Goal: Information Seeking & Learning: Check status

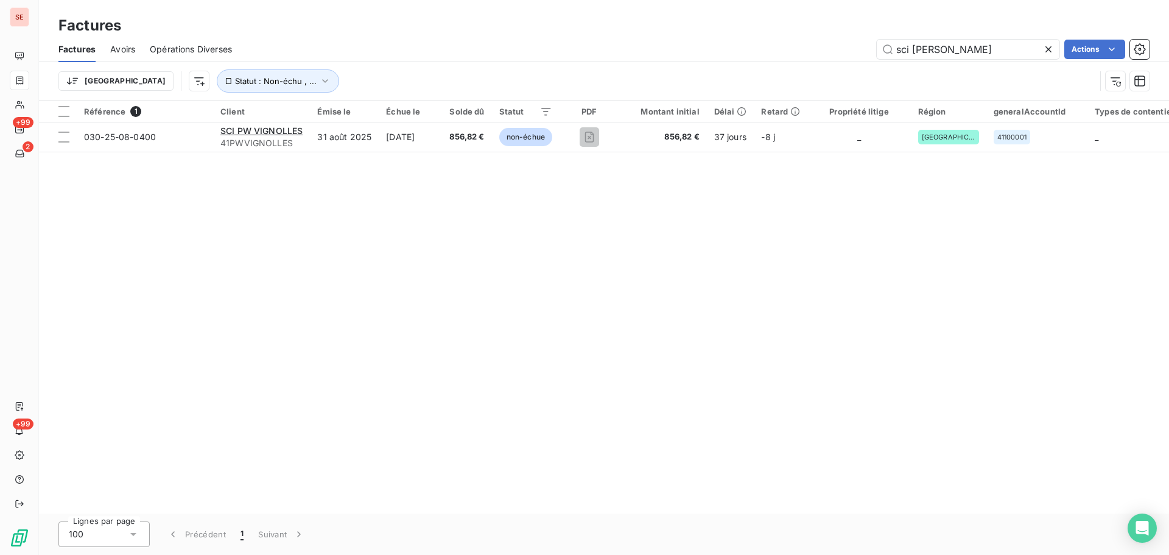
click at [1049, 49] on icon at bounding box center [1048, 49] width 12 height 12
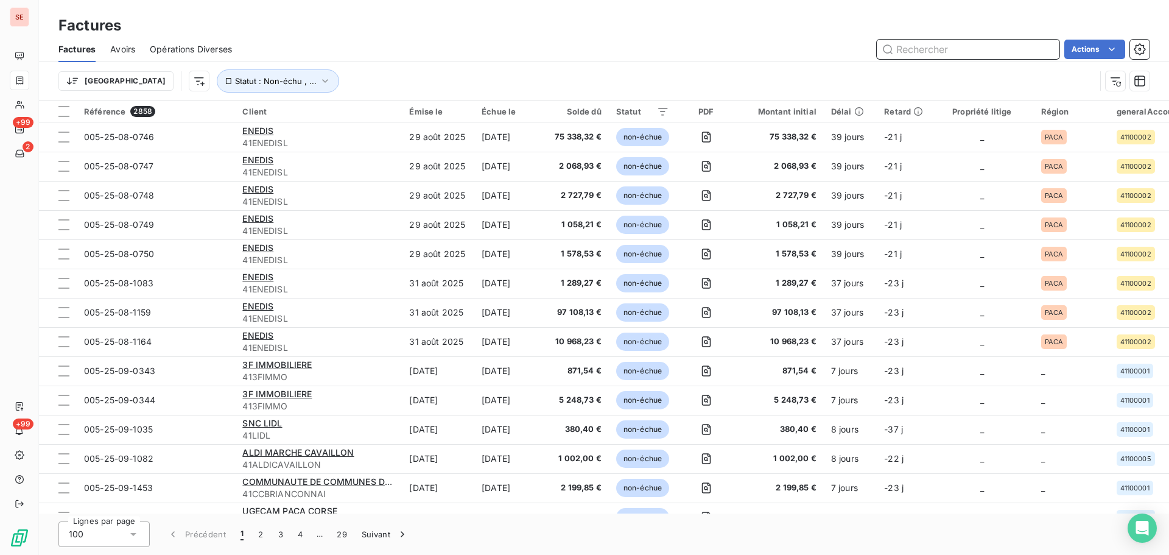
click at [914, 47] on input "text" at bounding box center [968, 49] width 183 height 19
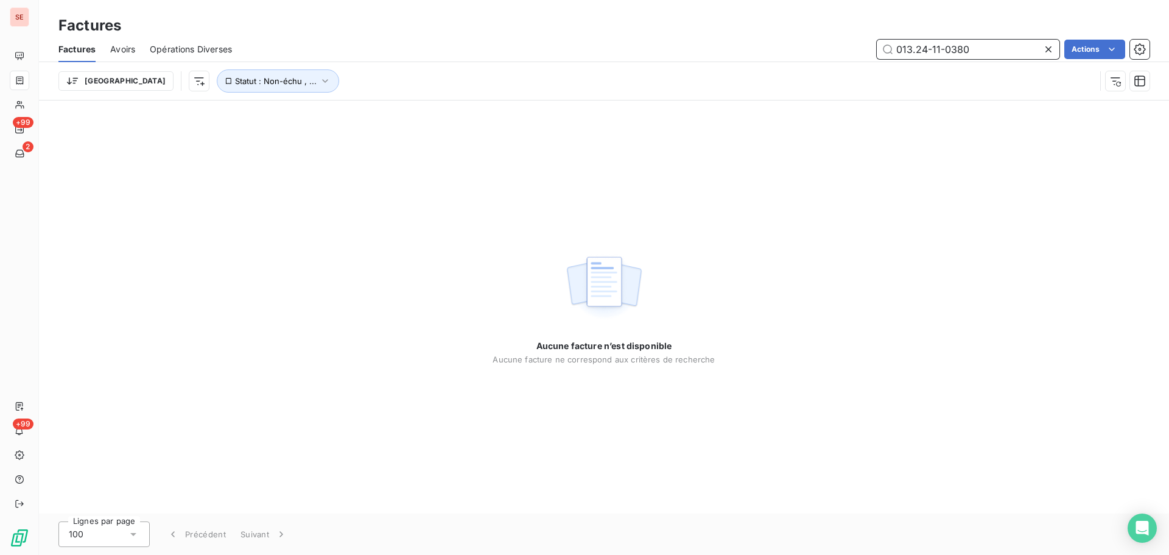
click at [914, 53] on input "013.24-11-0380" at bounding box center [968, 49] width 183 height 19
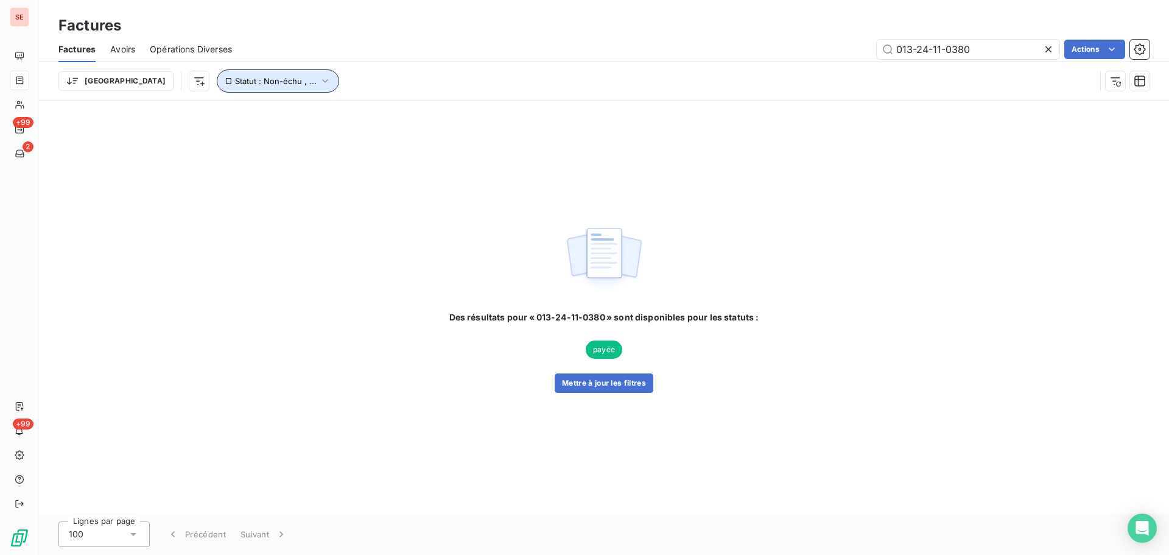
click at [319, 78] on icon "button" at bounding box center [325, 81] width 12 height 12
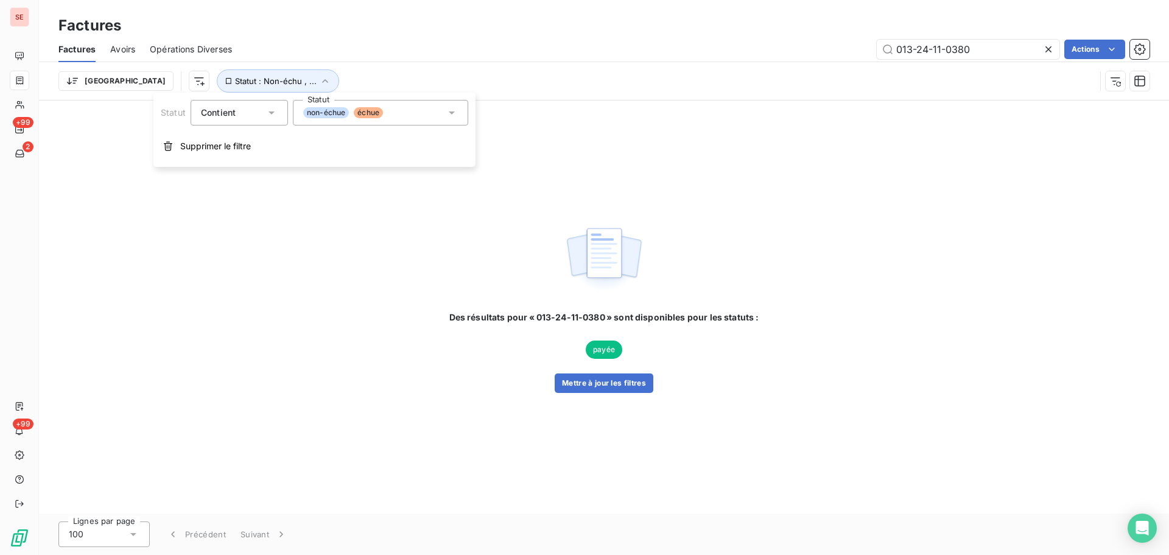
click at [462, 112] on div "non-échue échue" at bounding box center [380, 113] width 175 height 26
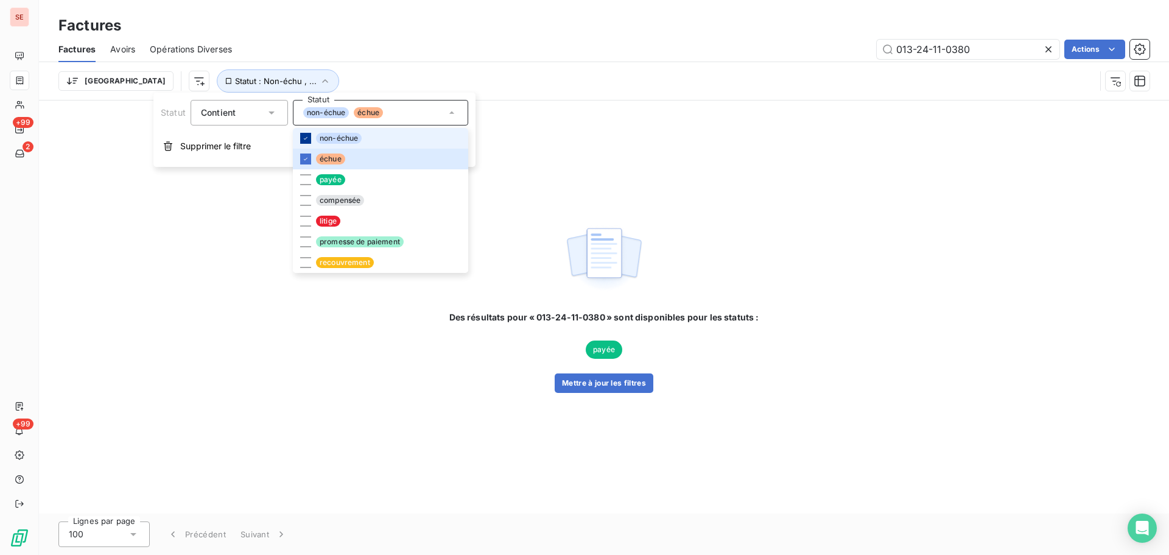
click at [303, 138] on icon at bounding box center [305, 138] width 7 height 7
click at [303, 154] on div at bounding box center [305, 158] width 11 height 11
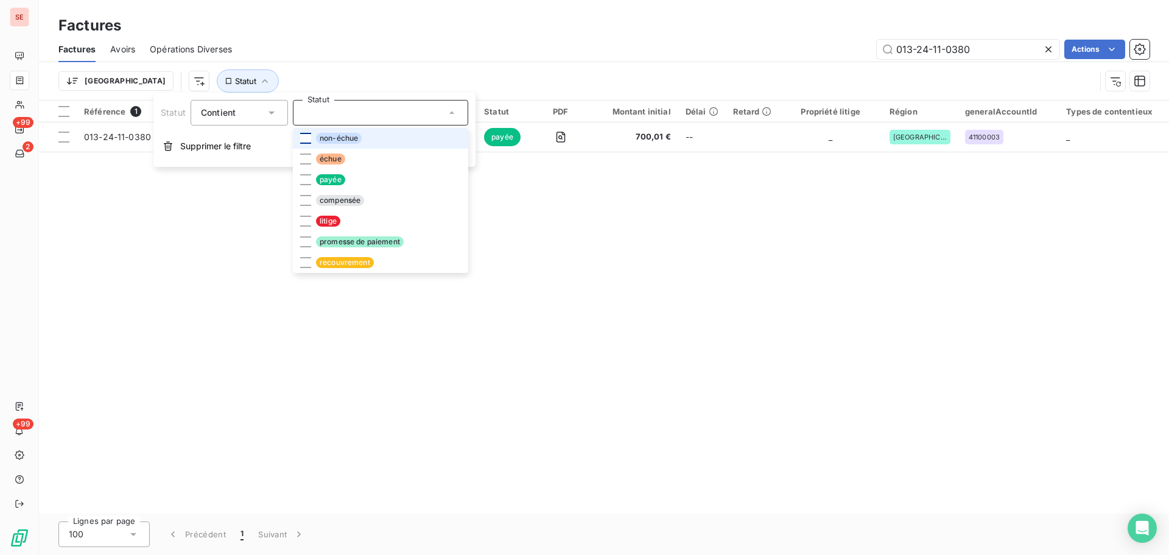
click at [567, 58] on div "013-24-11-0380 Actions" at bounding box center [698, 49] width 903 height 19
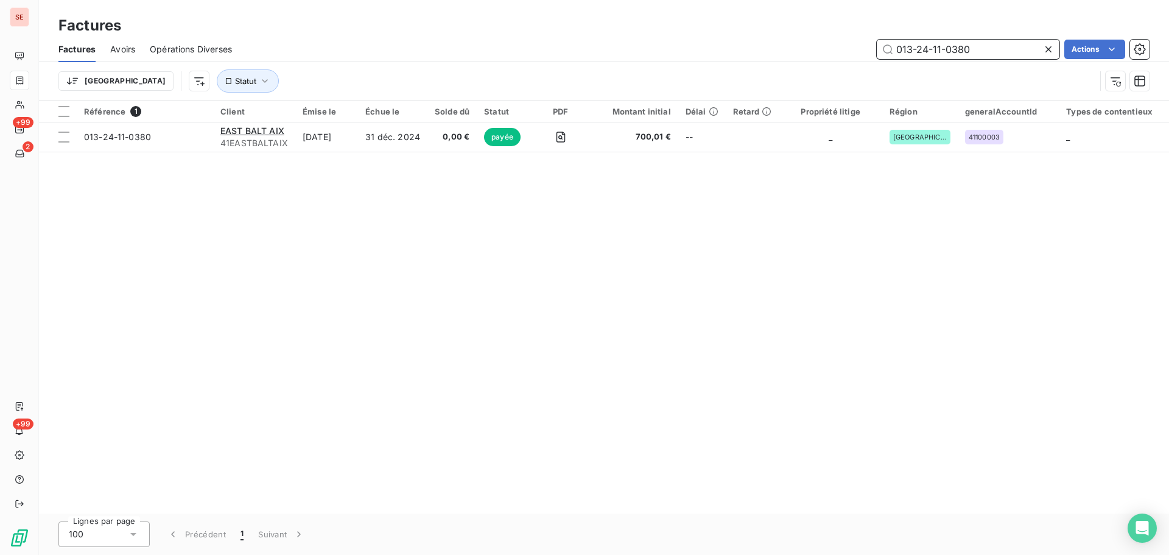
drag, startPoint x: 971, startPoint y: 51, endPoint x: 939, endPoint y: 51, distance: 31.7
click at [939, 51] on input "013-24-11-0380" at bounding box center [968, 49] width 183 height 19
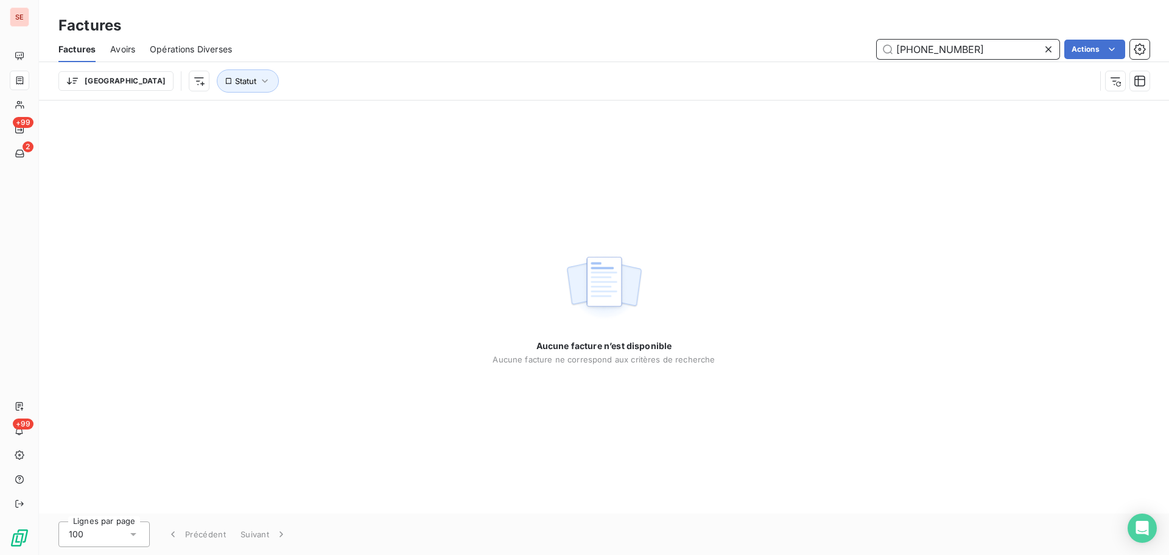
click at [942, 49] on input "[PHONE_NUMBER]" at bounding box center [968, 49] width 183 height 19
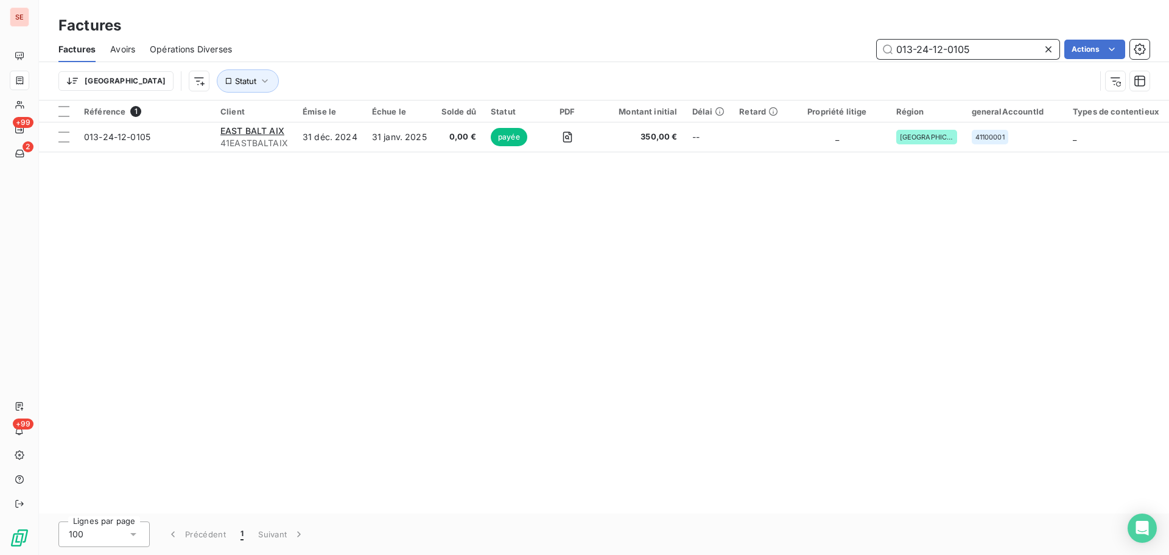
drag, startPoint x: 973, startPoint y: 50, endPoint x: 924, endPoint y: 50, distance: 49.3
click at [924, 50] on input "013-24-12-0105" at bounding box center [968, 49] width 183 height 19
drag, startPoint x: 975, startPoint y: 48, endPoint x: 939, endPoint y: 54, distance: 36.9
click at [939, 54] on input "013-25-01-0334" at bounding box center [968, 49] width 183 height 19
drag, startPoint x: 978, startPoint y: 50, endPoint x: 940, endPoint y: 51, distance: 37.8
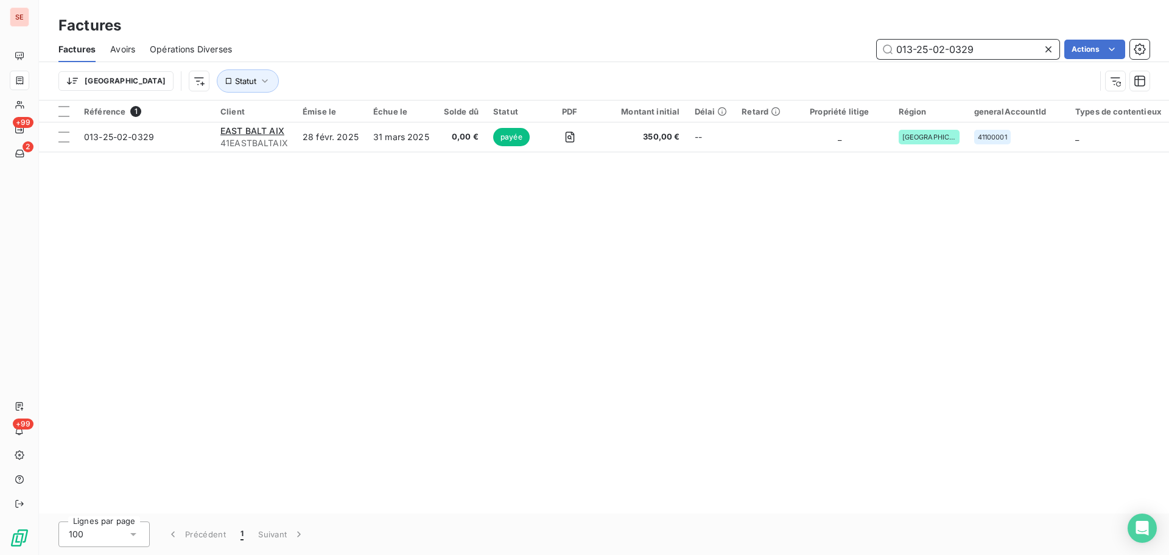
click at [940, 51] on input "013-25-02-0329" at bounding box center [968, 49] width 183 height 19
drag, startPoint x: 978, startPoint y: 54, endPoint x: 938, endPoint y: 56, distance: 39.6
click at [938, 56] on input "013-25-03-0309" at bounding box center [968, 49] width 183 height 19
drag, startPoint x: 975, startPoint y: 52, endPoint x: 938, endPoint y: 54, distance: 37.2
click at [938, 54] on input "013-25-04-0481" at bounding box center [968, 49] width 183 height 19
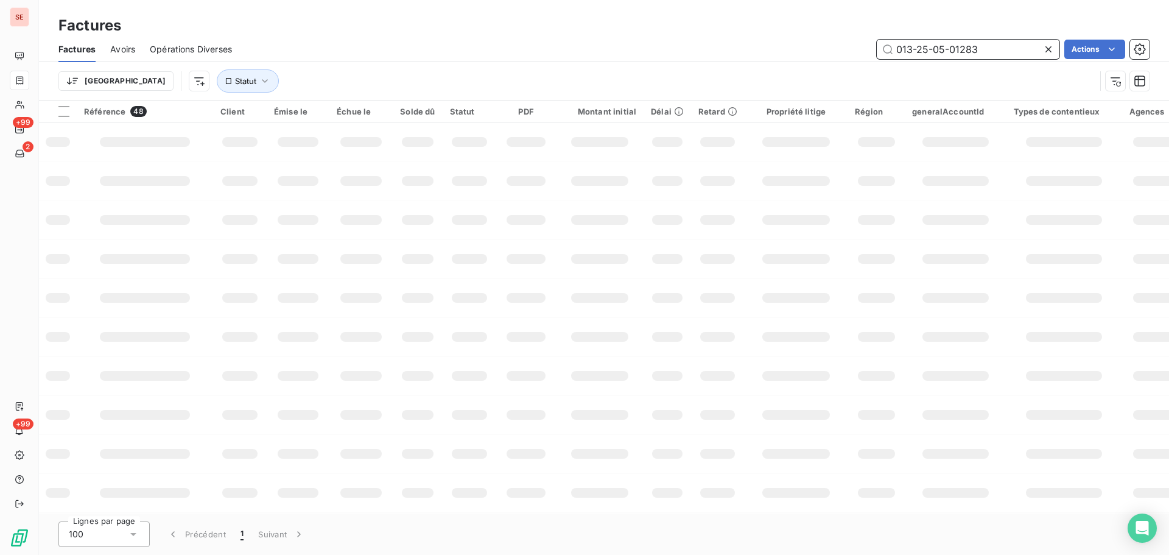
click at [960, 46] on input "013-25-05-01283" at bounding box center [968, 49] width 183 height 19
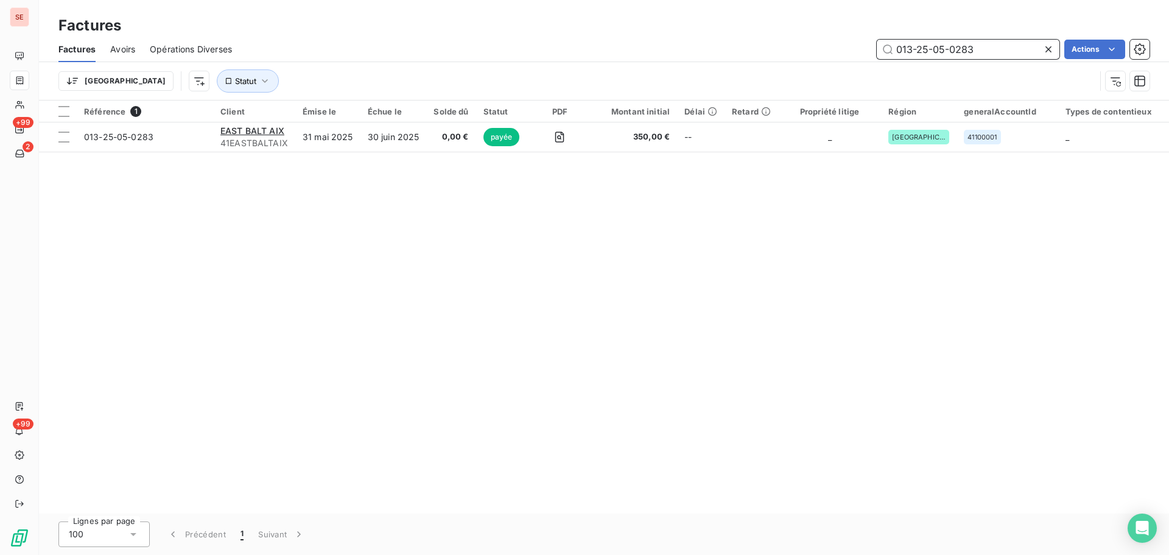
drag, startPoint x: 982, startPoint y: 50, endPoint x: 960, endPoint y: 48, distance: 22.0
click at [940, 52] on input "013-25-05-0283" at bounding box center [968, 49] width 183 height 19
drag, startPoint x: 990, startPoint y: 48, endPoint x: 940, endPoint y: 58, distance: 51.0
click at [940, 58] on input "013-25-06-0354" at bounding box center [968, 49] width 183 height 19
drag, startPoint x: 980, startPoint y: 51, endPoint x: 937, endPoint y: 57, distance: 43.7
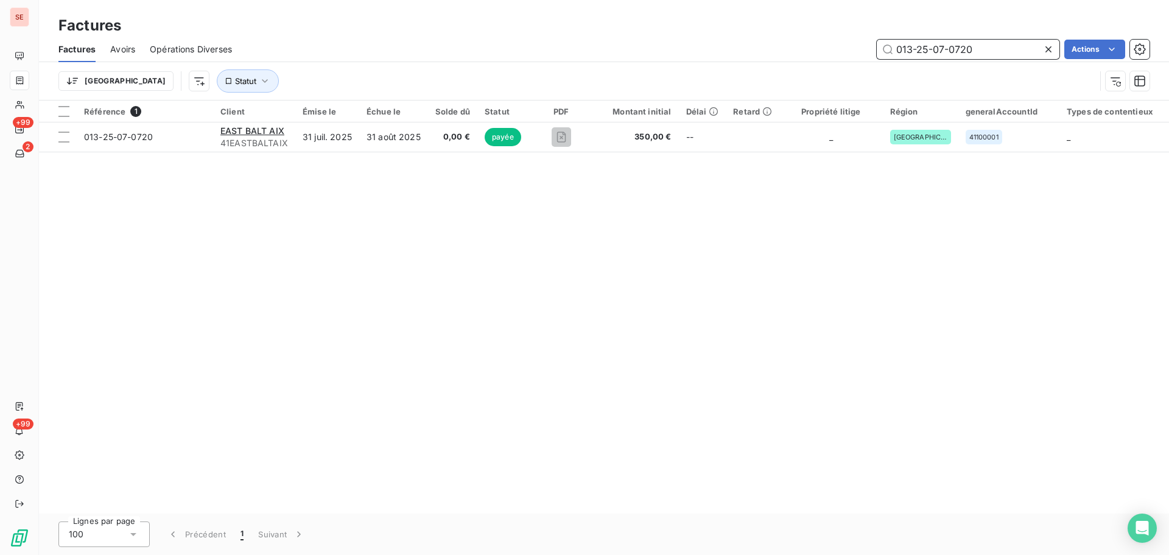
click at [937, 57] on input "013-25-07-0720" at bounding box center [968, 49] width 183 height 19
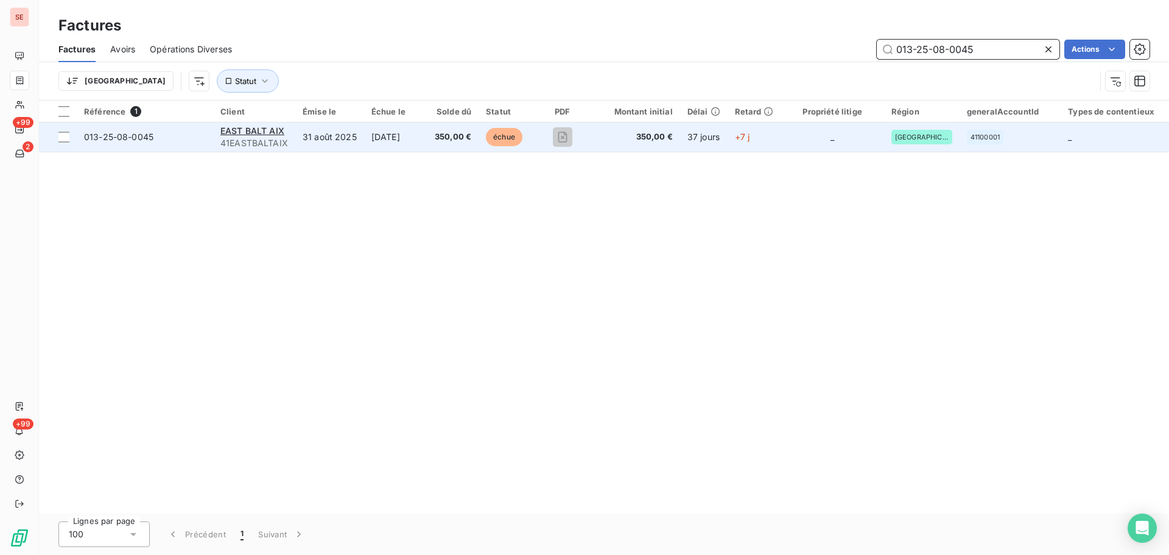
type input "013-25-08-0045"
click at [427, 141] on td "[DATE]" at bounding box center [395, 136] width 63 height 29
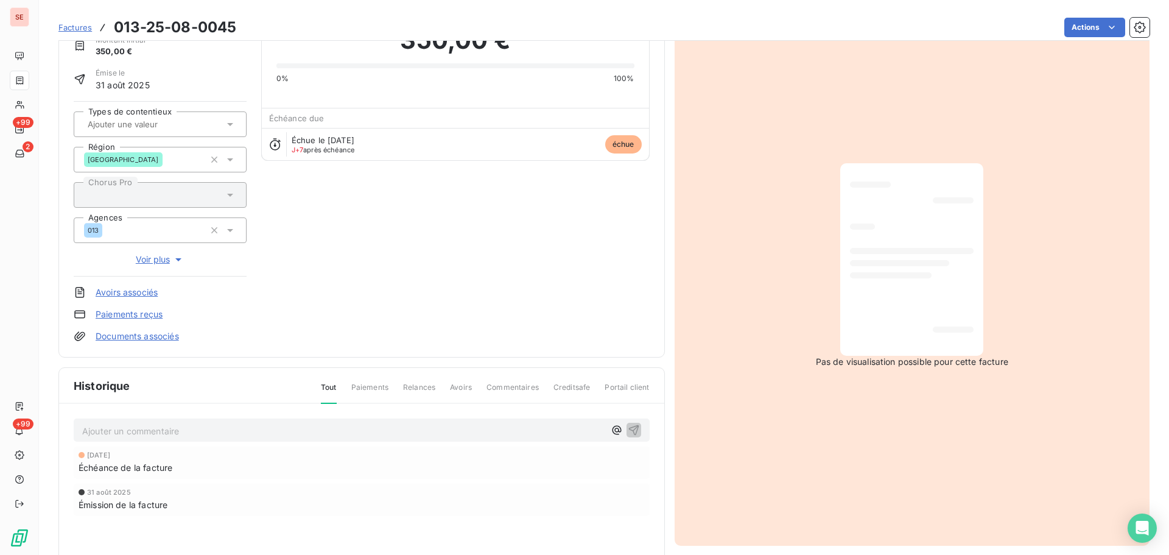
scroll to position [178, 0]
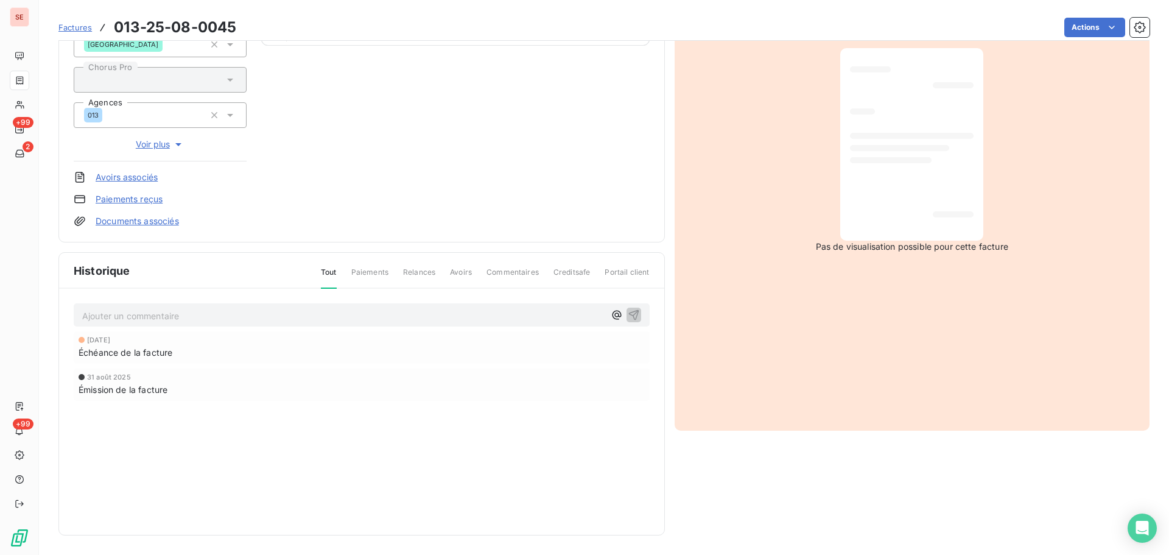
click at [228, 348] on div "Échéance de la facture" at bounding box center [362, 352] width 566 height 13
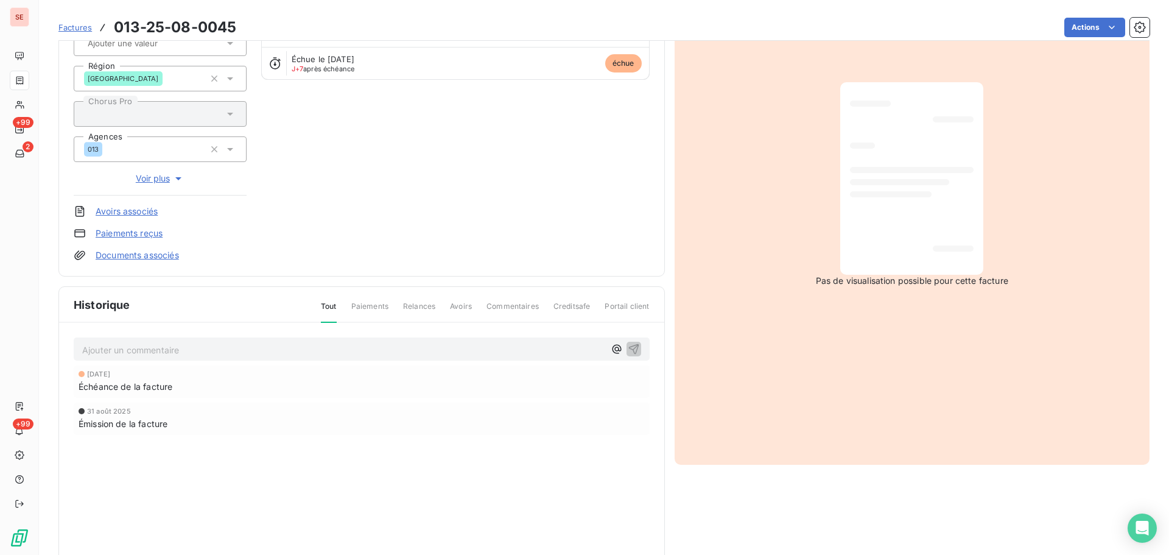
scroll to position [117, 0]
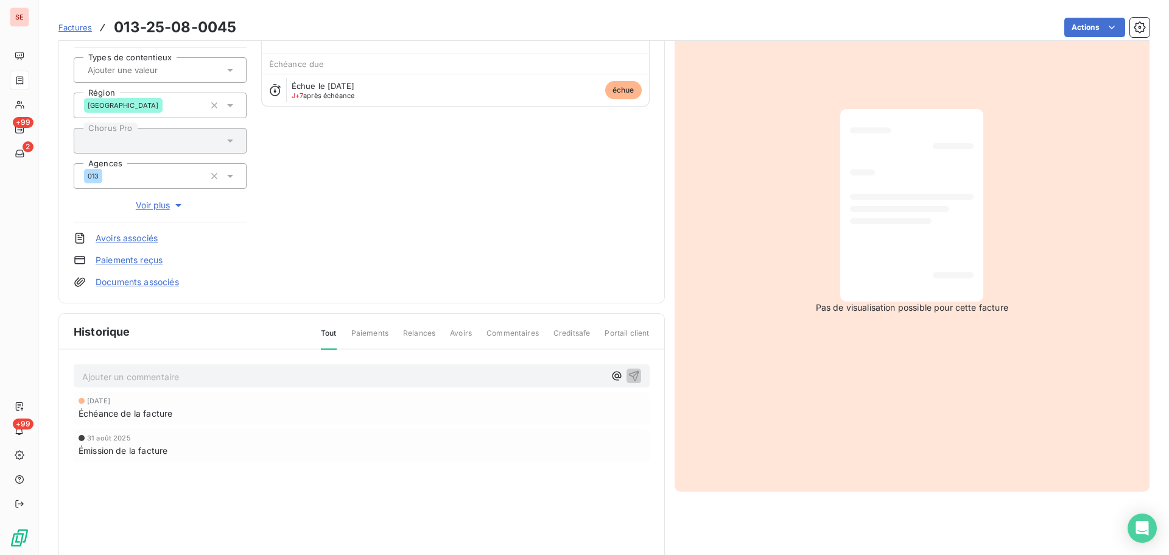
click at [362, 338] on span "Paiements" at bounding box center [369, 338] width 37 height 21
click at [375, 334] on span "Paiements" at bounding box center [369, 338] width 37 height 21
click at [429, 336] on span "Relances" at bounding box center [419, 338] width 32 height 21
click at [425, 336] on span "Relances" at bounding box center [419, 338] width 32 height 21
click at [451, 332] on span "Avoirs" at bounding box center [461, 338] width 22 height 21
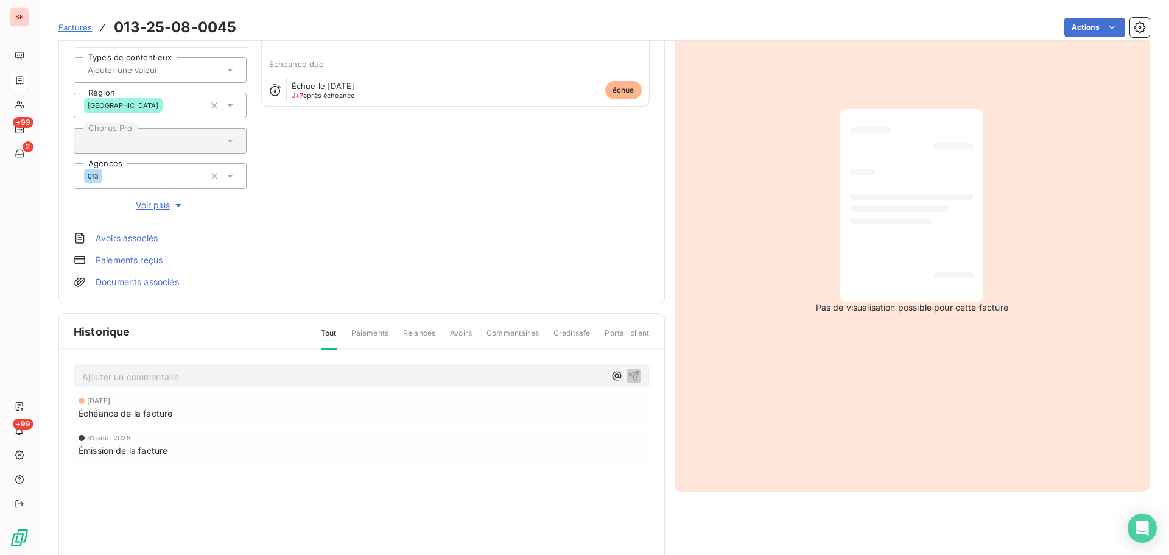
click at [516, 335] on span "Commentaires" at bounding box center [512, 338] width 52 height 21
click at [567, 335] on span "Creditsafe" at bounding box center [571, 338] width 37 height 21
click at [608, 331] on span "Portail client" at bounding box center [627, 338] width 44 height 21
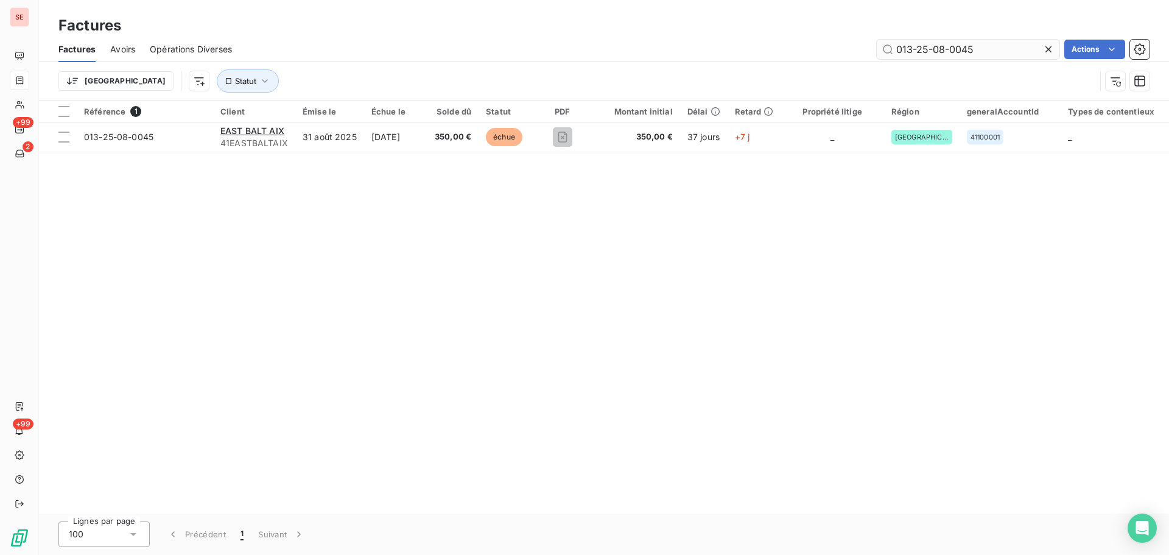
drag, startPoint x: 978, startPoint y: 45, endPoint x: 935, endPoint y: 55, distance: 44.3
click at [935, 55] on input "013-25-08-0045" at bounding box center [968, 49] width 183 height 19
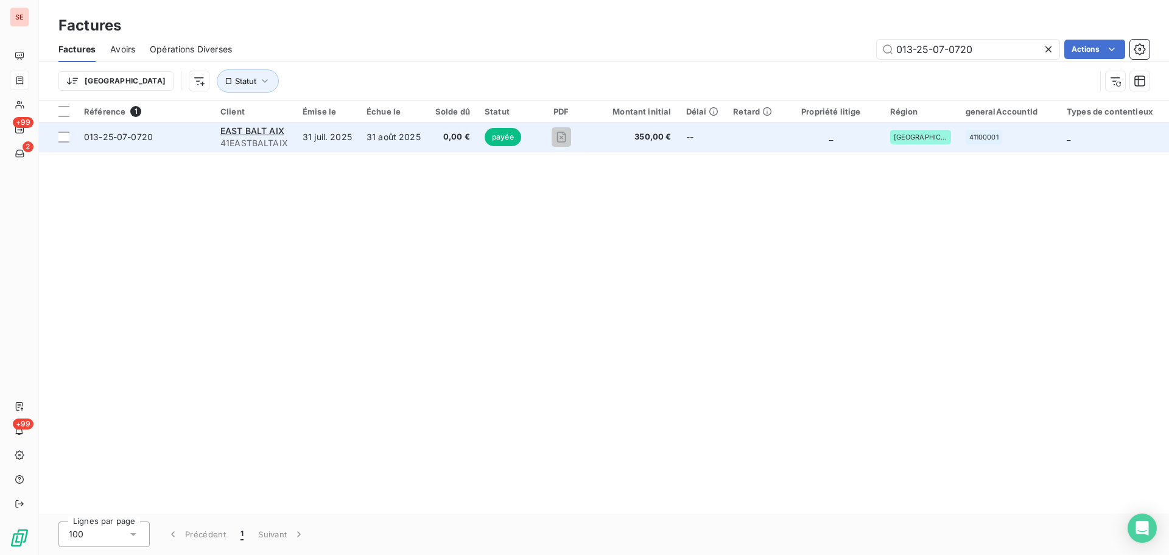
type input "013-25-07-0720"
click at [394, 141] on td "31 août 2025" at bounding box center [393, 136] width 69 height 29
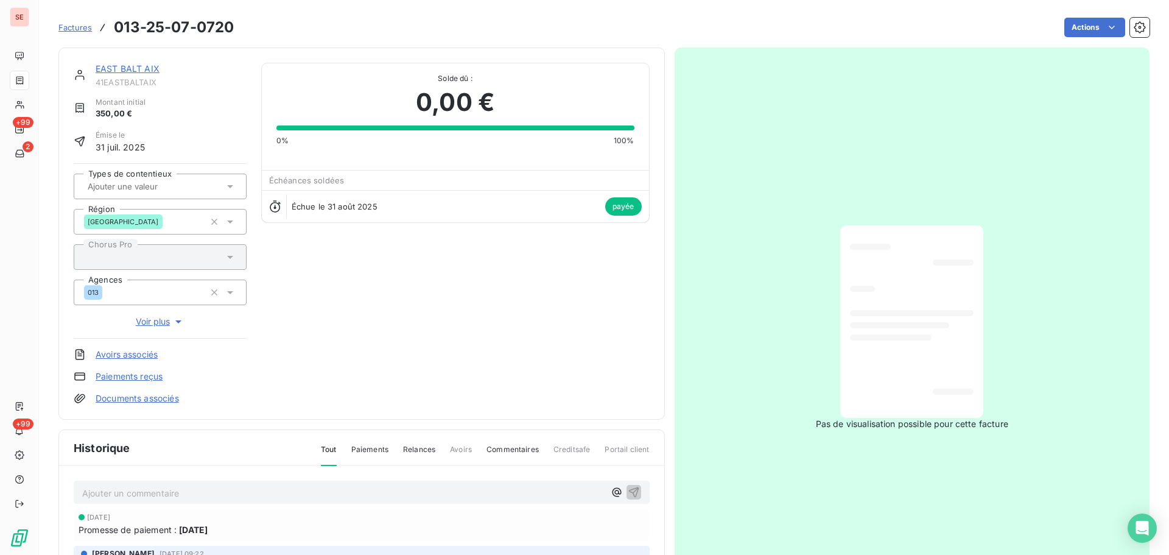
click at [82, 27] on span "Factures" at bounding box center [74, 28] width 33 height 10
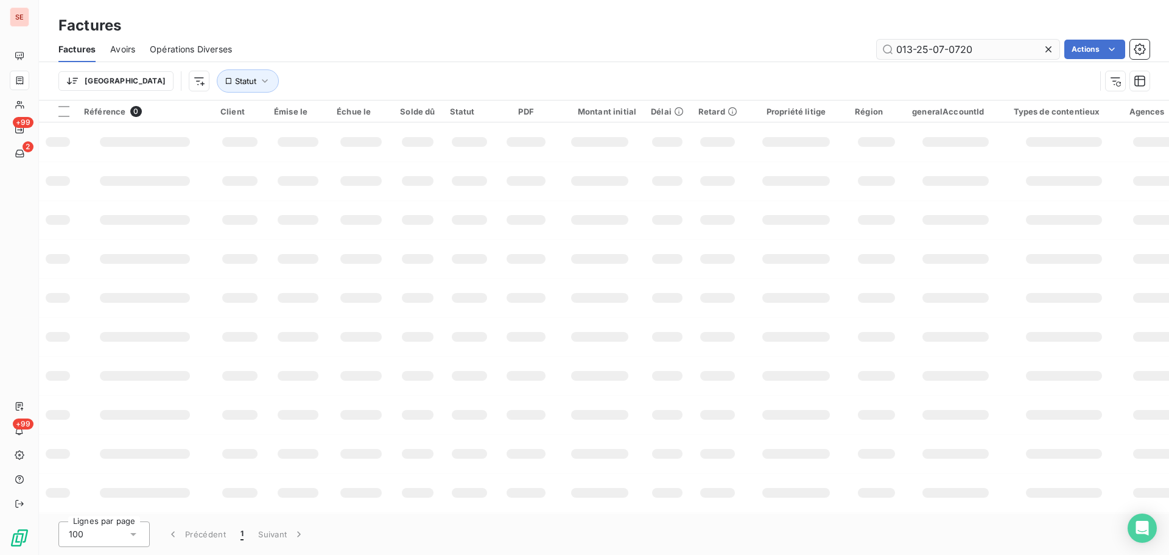
click at [987, 51] on input "013-25-07-0720" at bounding box center [968, 49] width 183 height 19
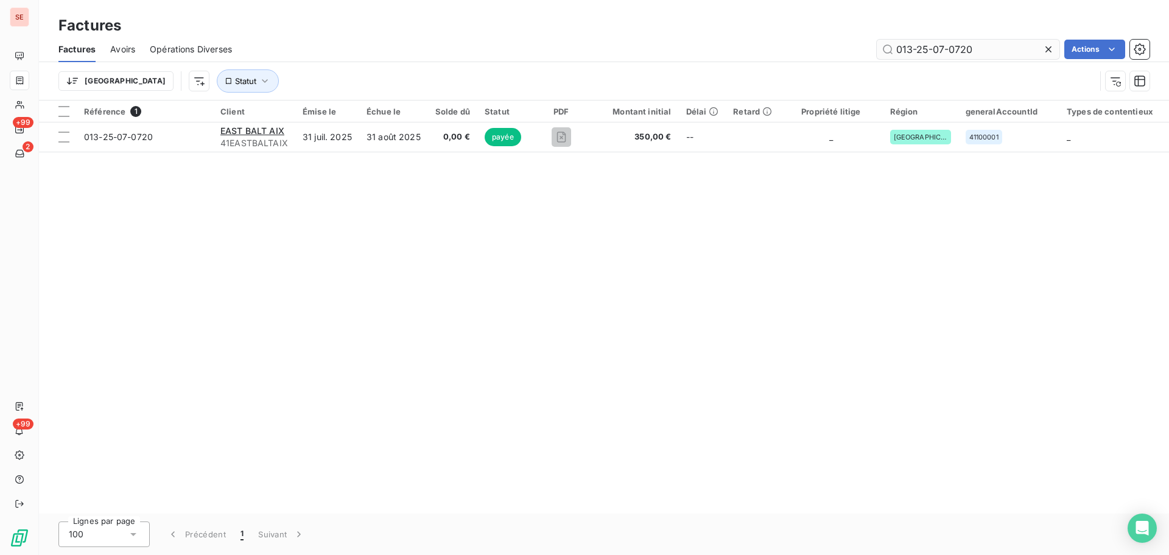
drag, startPoint x: 988, startPoint y: 46, endPoint x: 938, endPoint y: 48, distance: 50.6
click at [938, 48] on input "013-25-07-0720" at bounding box center [968, 49] width 183 height 19
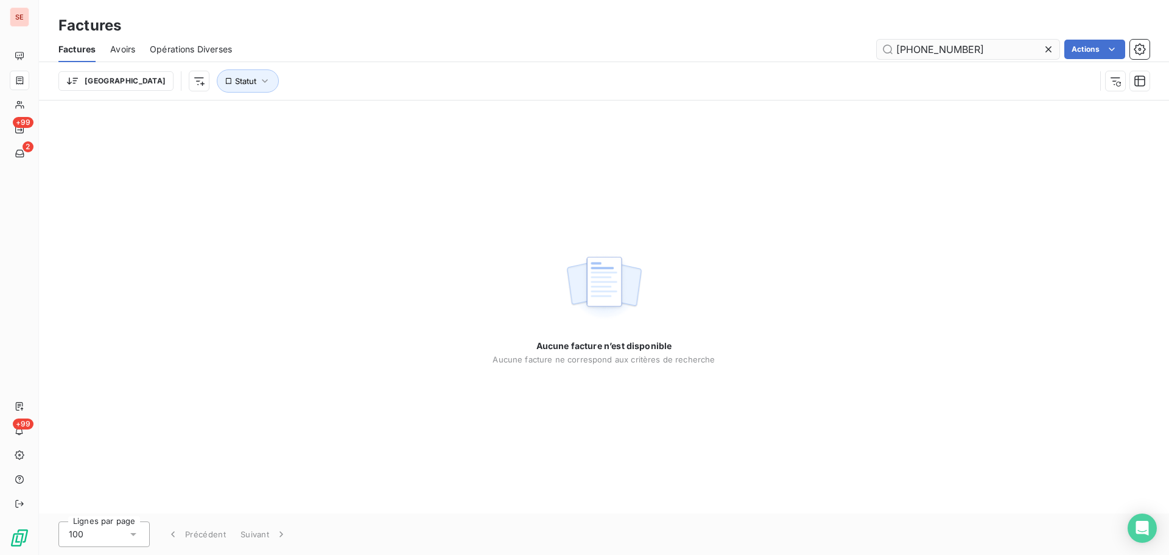
click at [944, 47] on input "[PHONE_NUMBER]" at bounding box center [968, 49] width 183 height 19
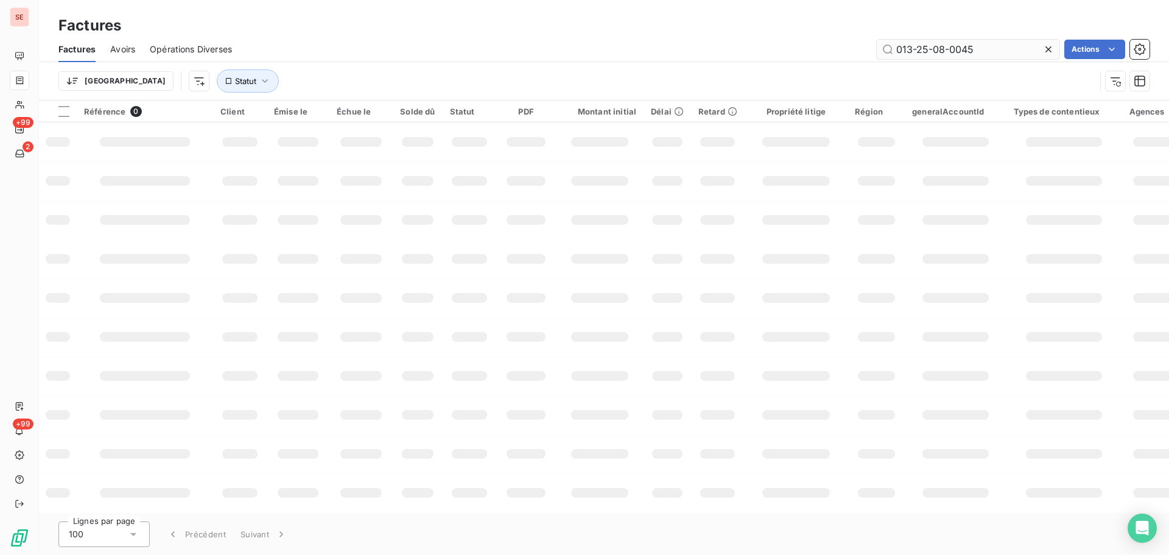
type input "013-25-08-0045"
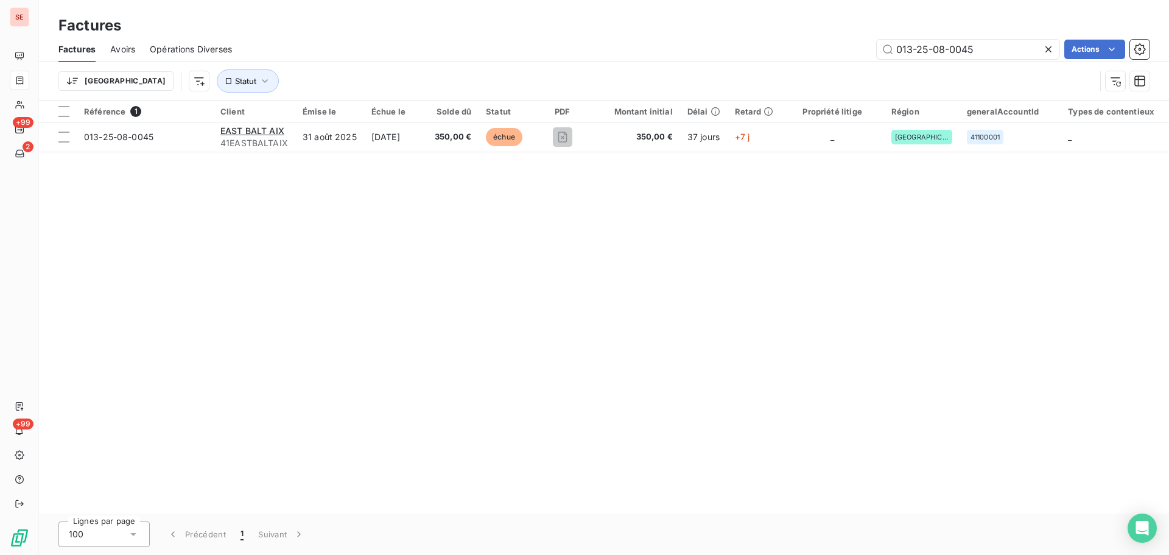
click at [1045, 46] on icon at bounding box center [1048, 49] width 6 height 6
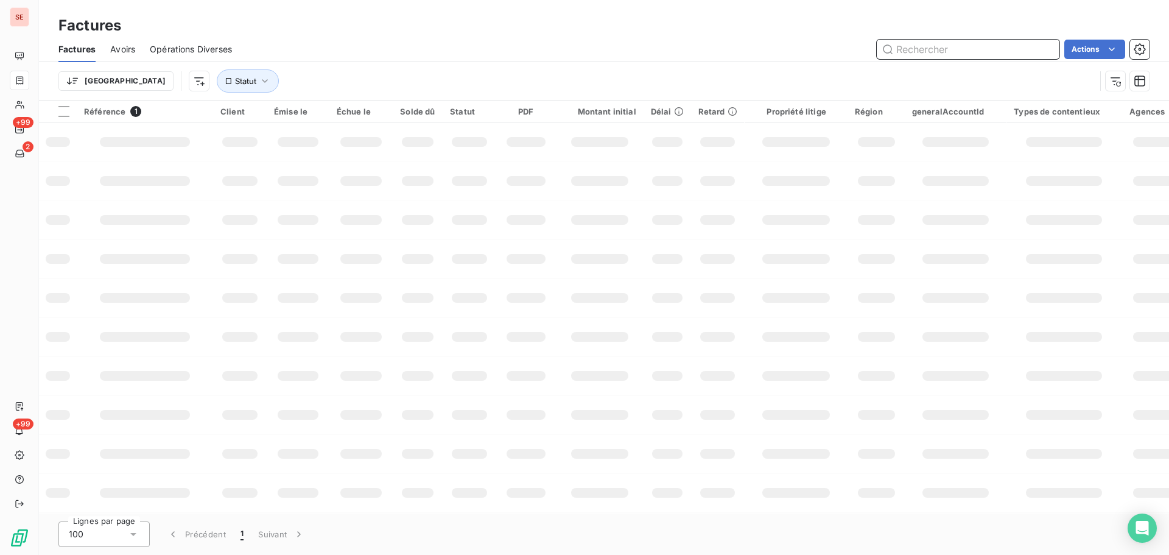
click at [955, 52] on input "text" at bounding box center [968, 49] width 183 height 19
type input "M240016"
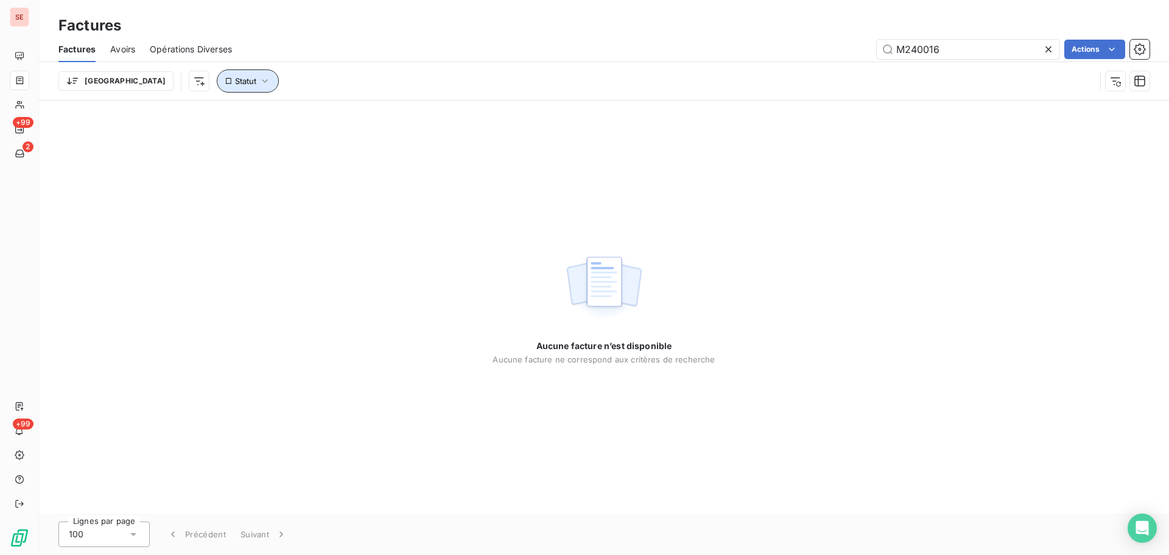
click at [217, 88] on button "Statut" at bounding box center [248, 80] width 62 height 23
click at [1049, 46] on icon at bounding box center [1048, 49] width 12 height 12
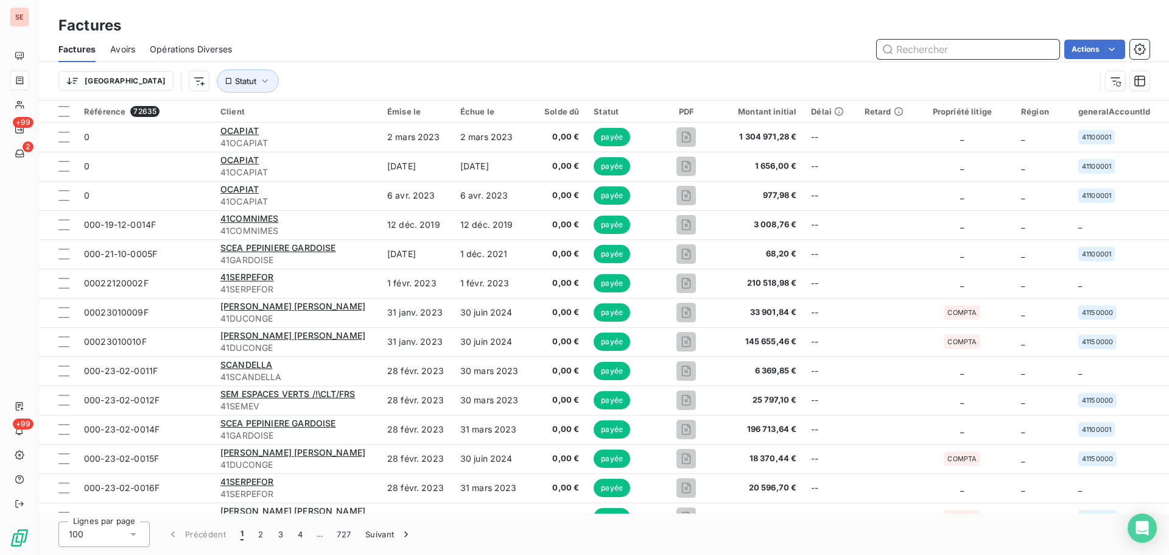
click at [906, 49] on input "text" at bounding box center [968, 49] width 183 height 19
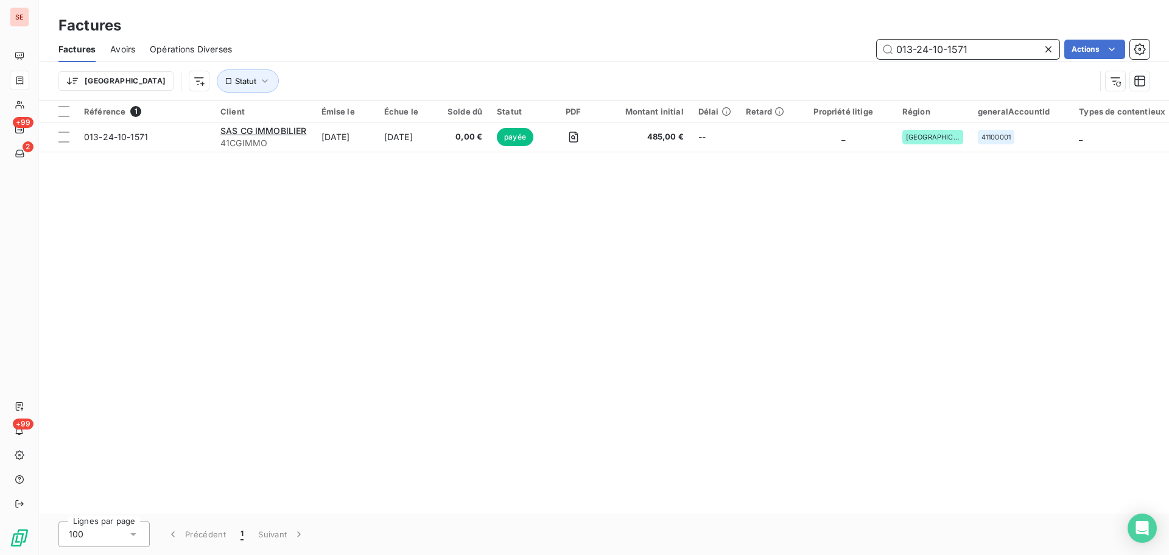
type input "013-24-10-1571"
click at [1046, 49] on icon at bounding box center [1048, 49] width 12 height 12
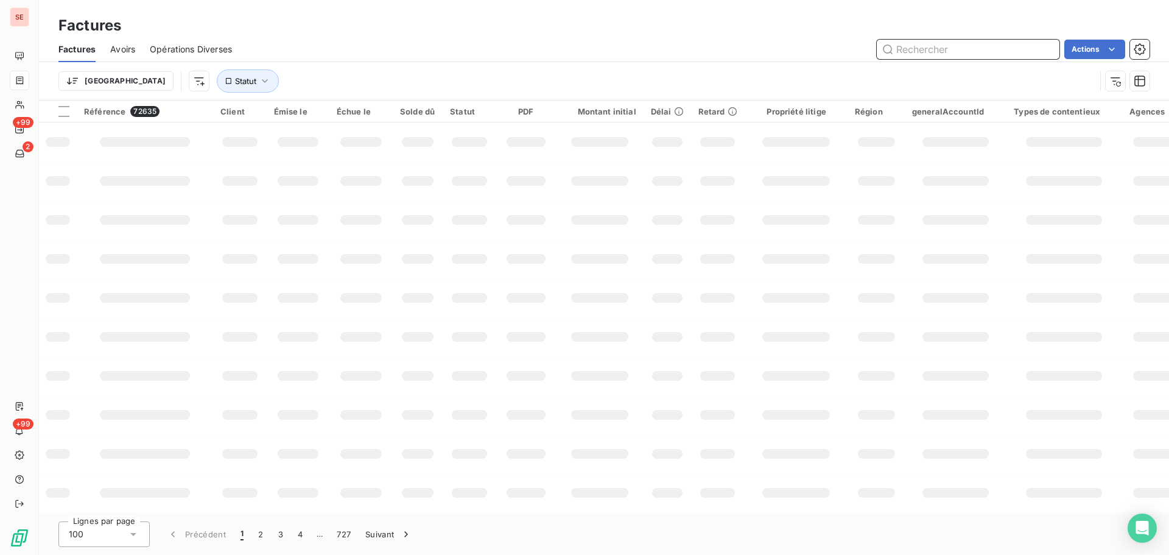
click at [993, 50] on input "text" at bounding box center [968, 49] width 183 height 19
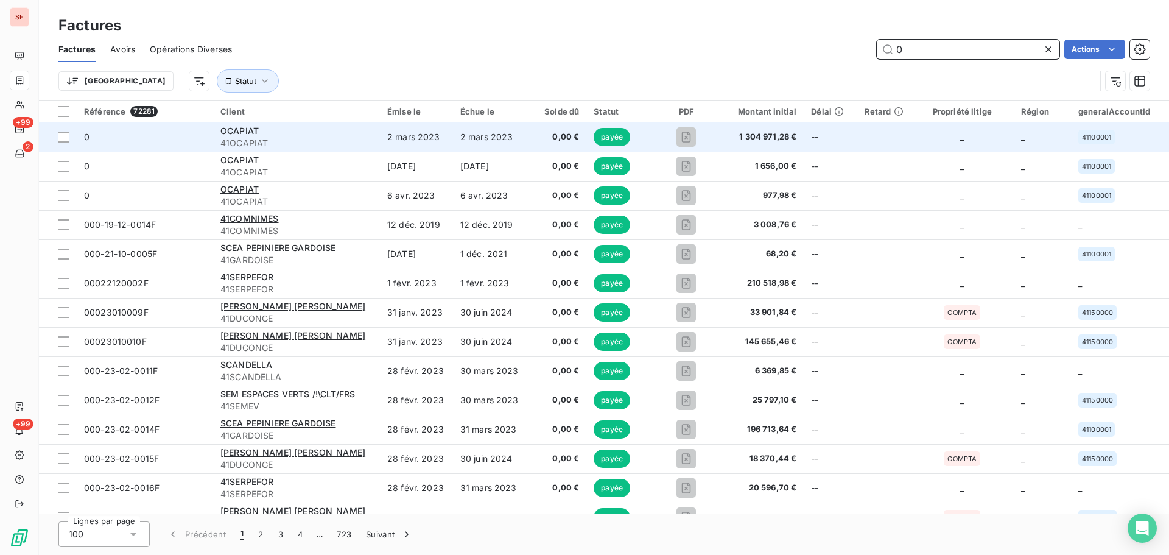
type input "0"
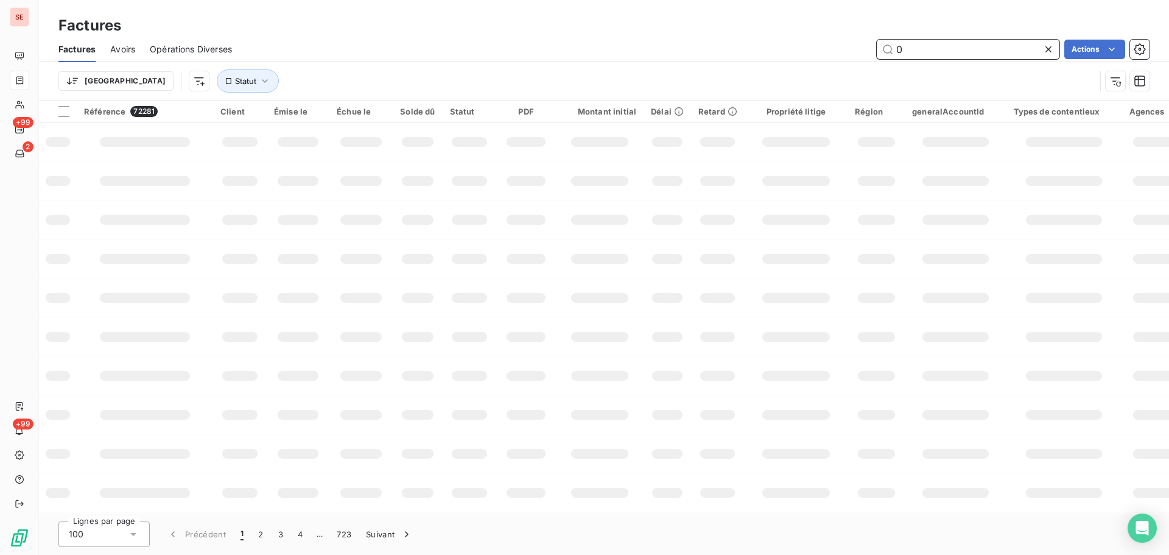
click at [906, 45] on input "0" at bounding box center [968, 49] width 183 height 19
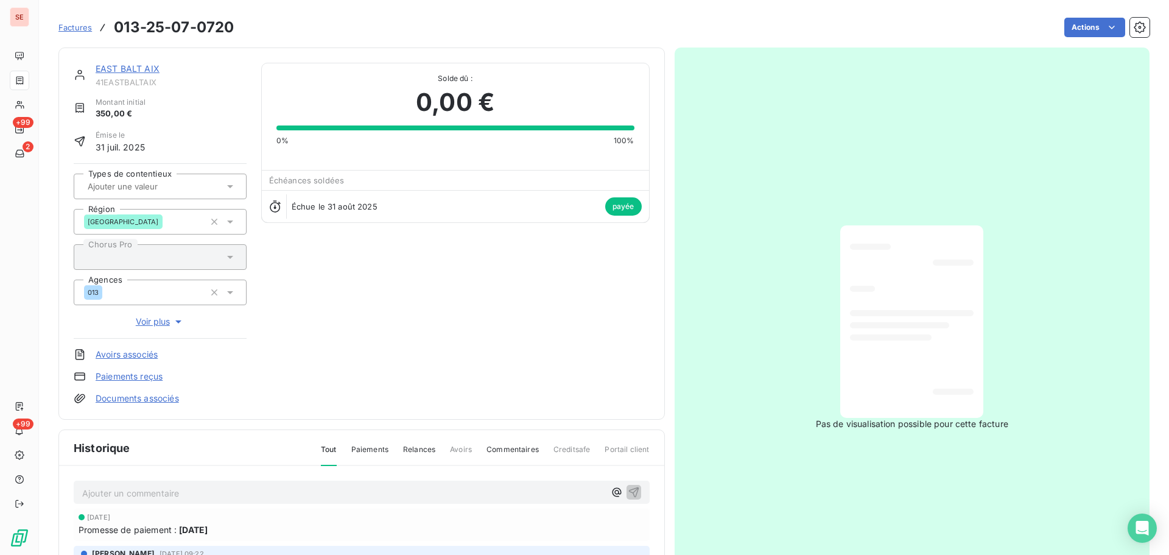
drag, startPoint x: 78, startPoint y: 33, endPoint x: 202, endPoint y: 28, distance: 123.7
click at [79, 33] on div "Factures 013-25-07-0720" at bounding box center [145, 27] width 175 height 22
click at [80, 25] on span "Factures" at bounding box center [74, 28] width 33 height 10
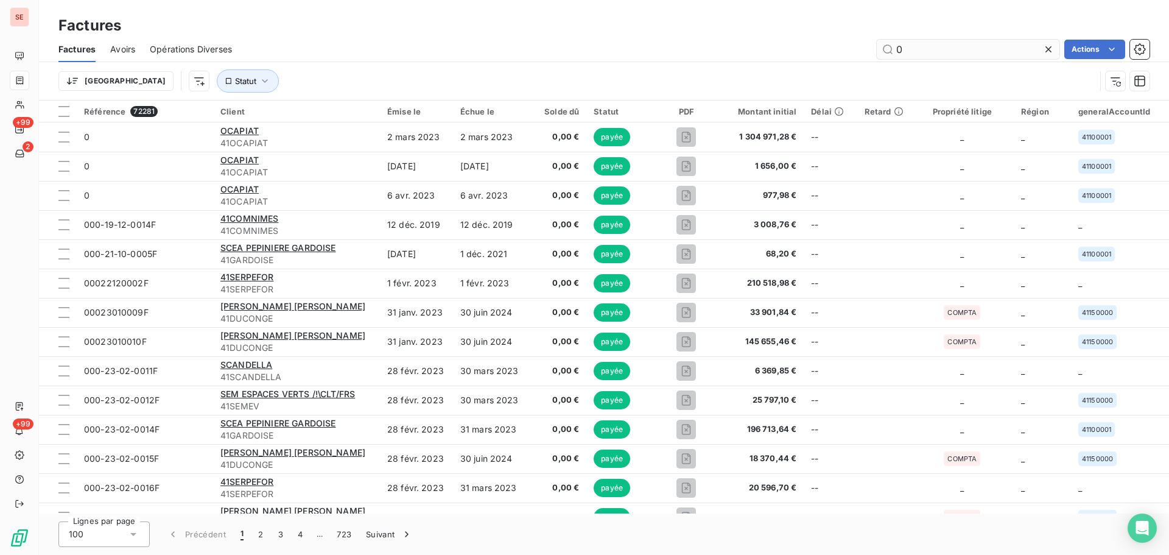
click at [913, 51] on input "0" at bounding box center [968, 49] width 183 height 19
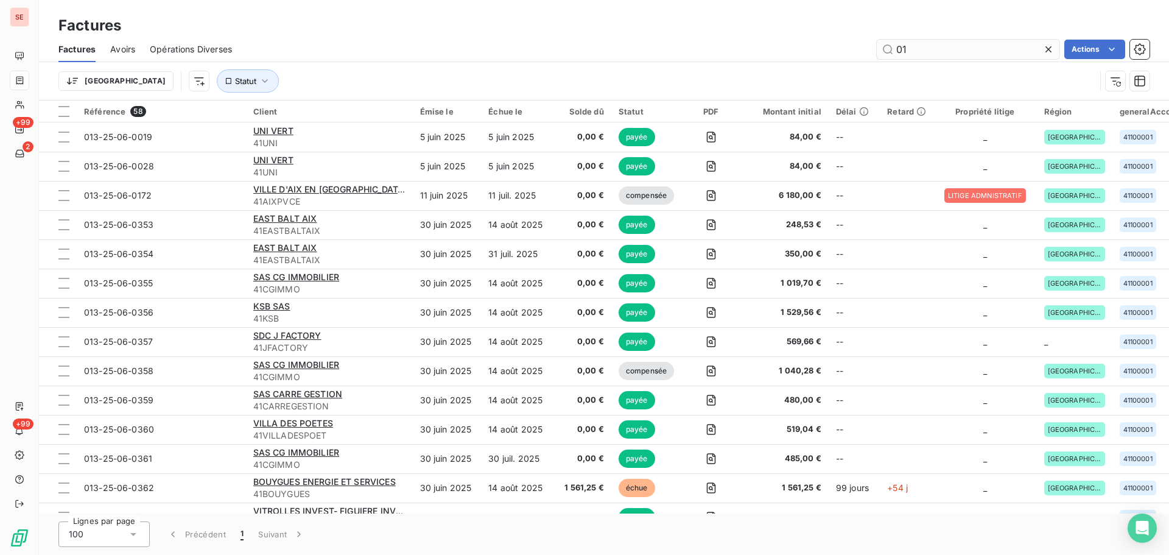
type input "0"
